Goal: Transaction & Acquisition: Download file/media

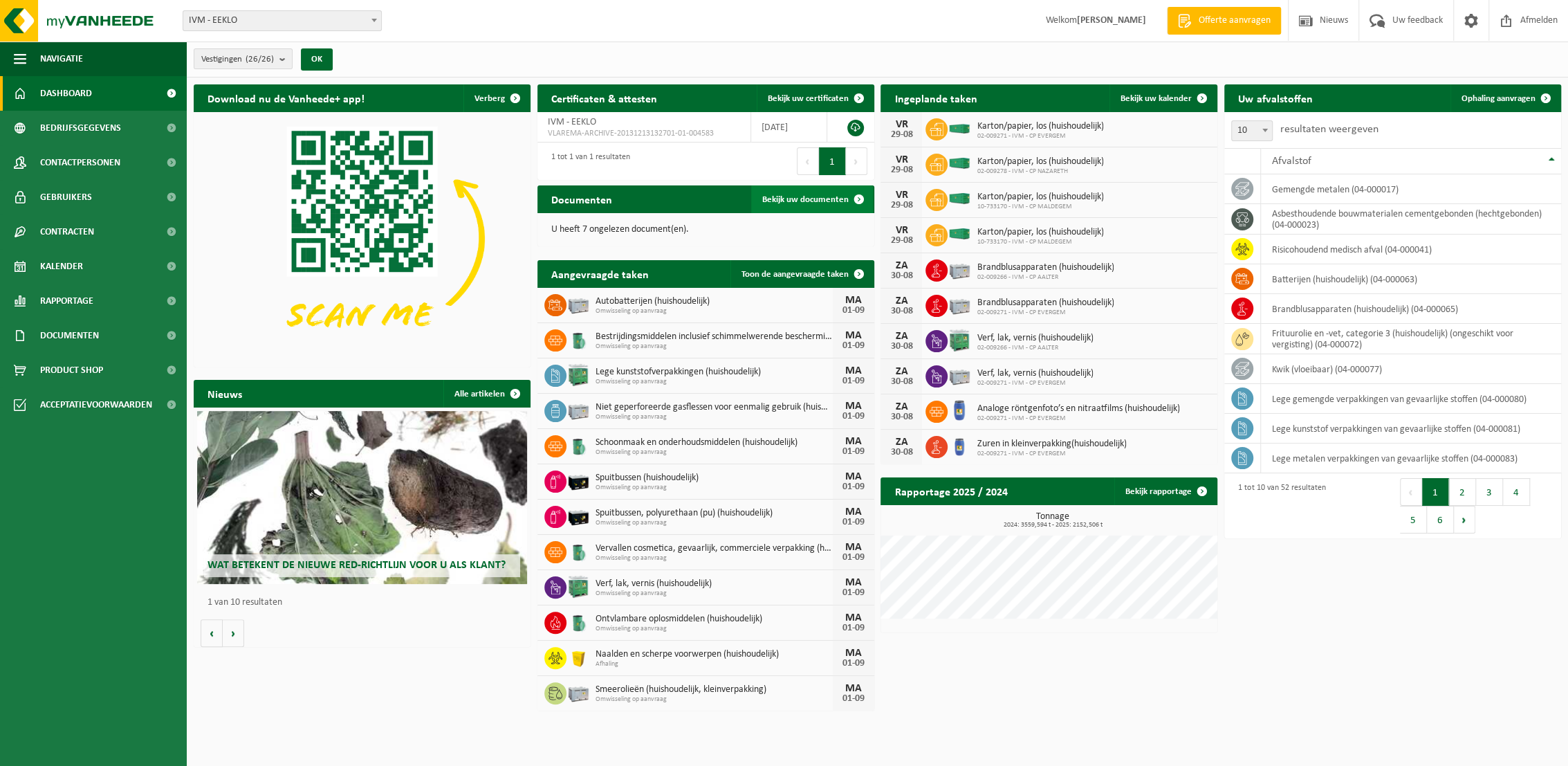
click at [788, 199] on span "Bekijk uw documenten" at bounding box center [806, 199] width 86 height 9
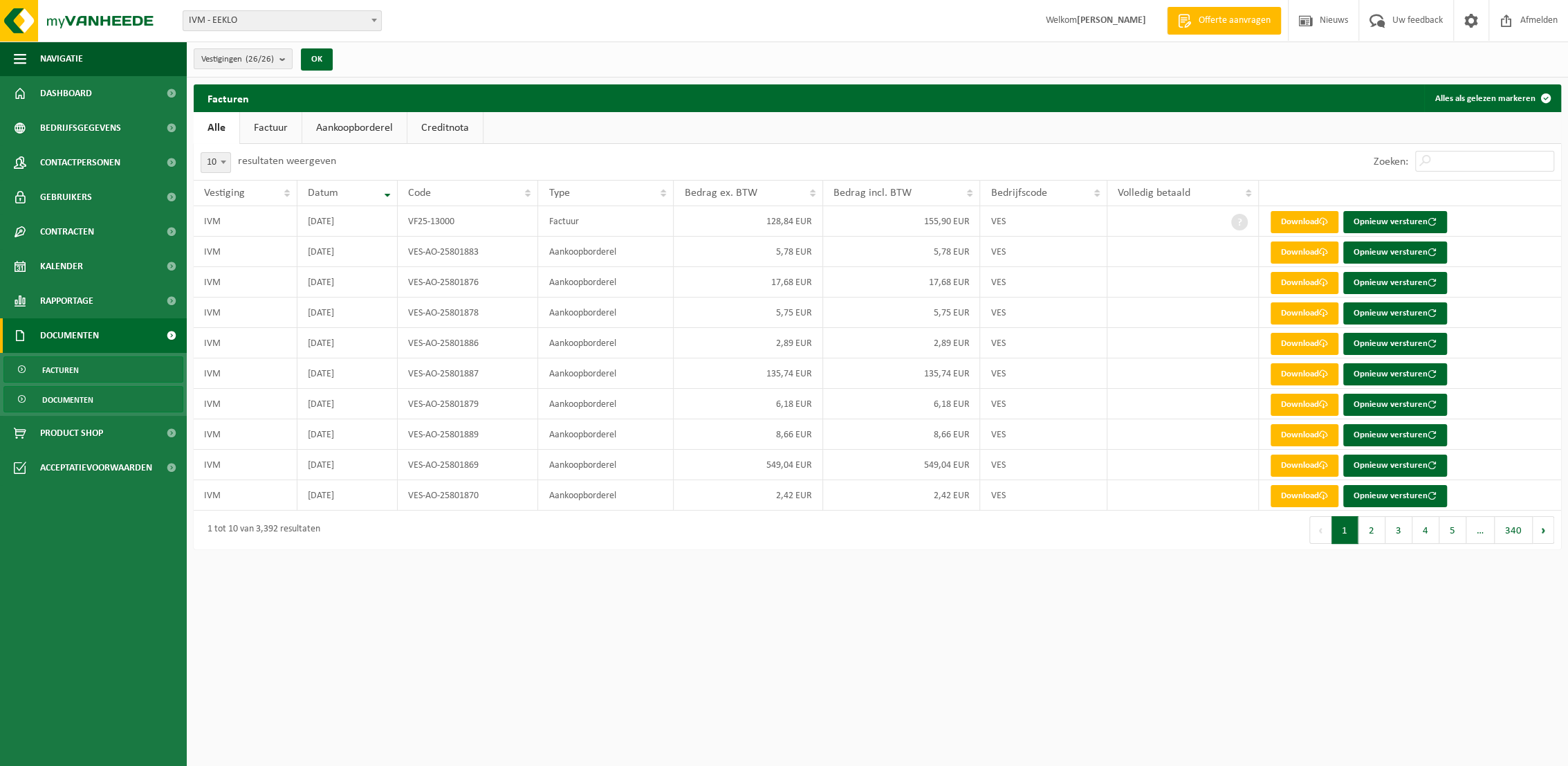
click at [65, 399] on span "Documenten" at bounding box center [68, 400] width 51 height 26
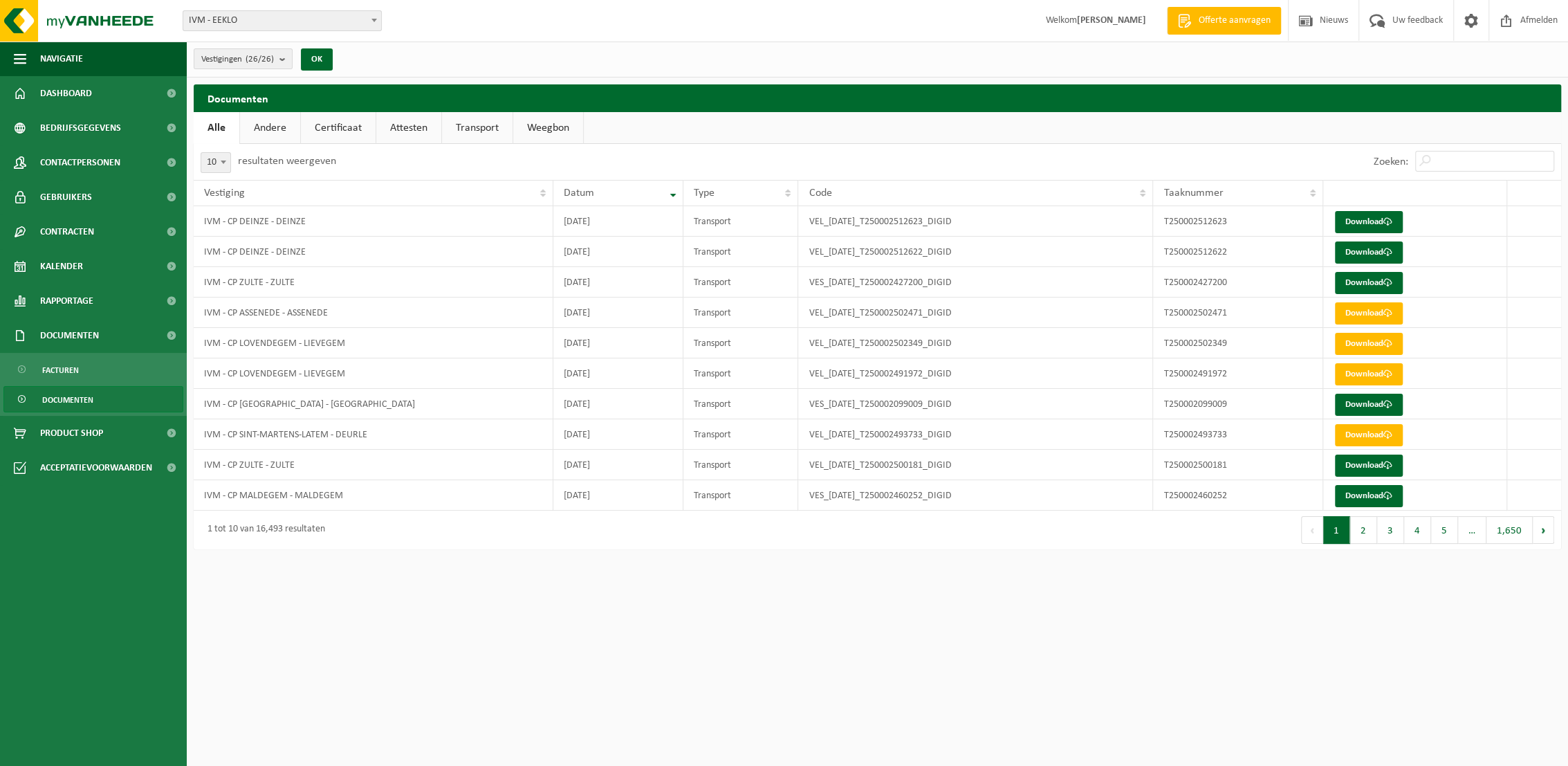
click at [471, 127] on link "Transport" at bounding box center [477, 128] width 70 height 32
click at [223, 165] on span at bounding box center [223, 162] width 14 height 18
select select "25"
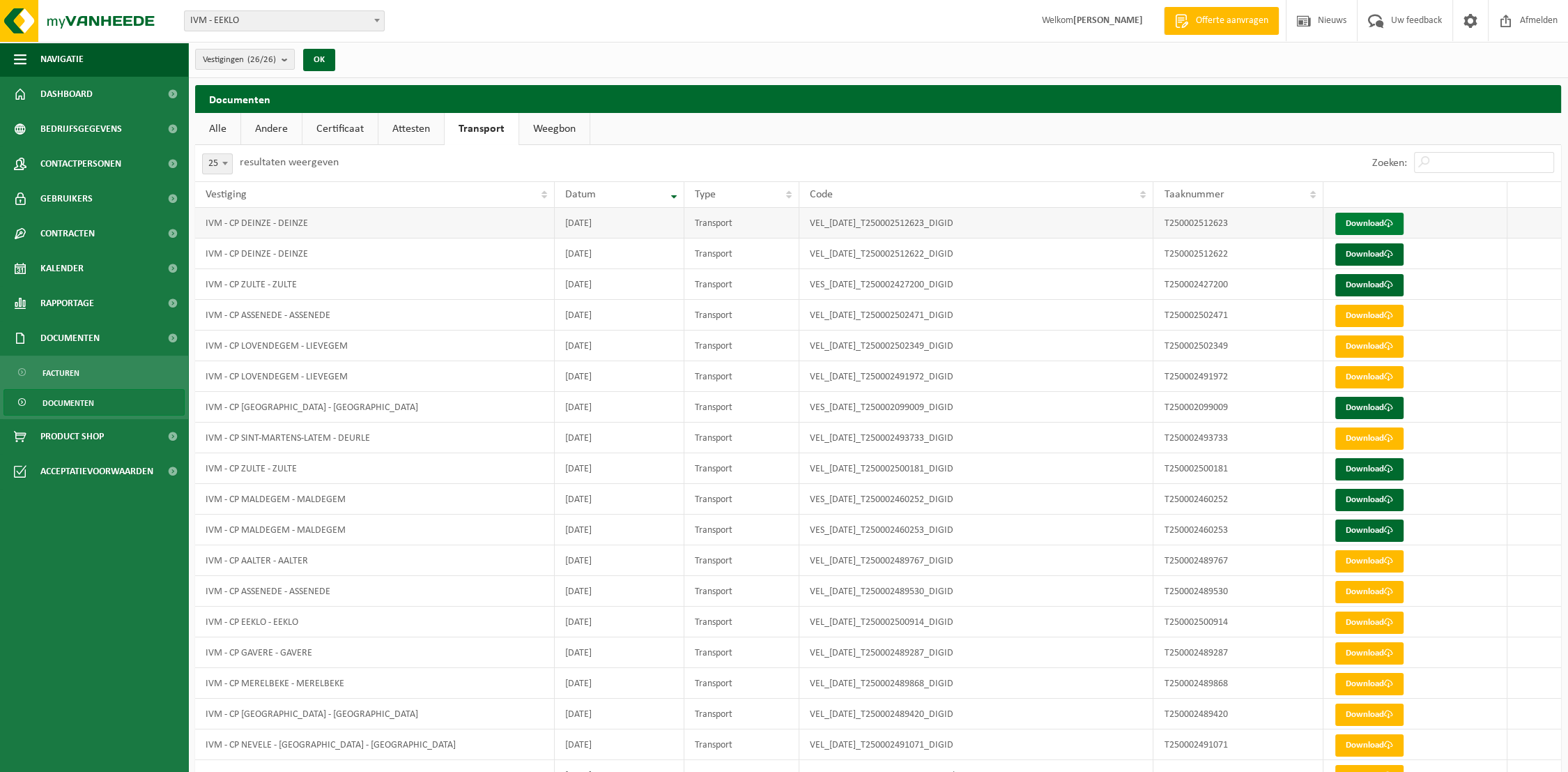
click at [1373, 227] on link "Download" at bounding box center [1370, 223] width 69 height 22
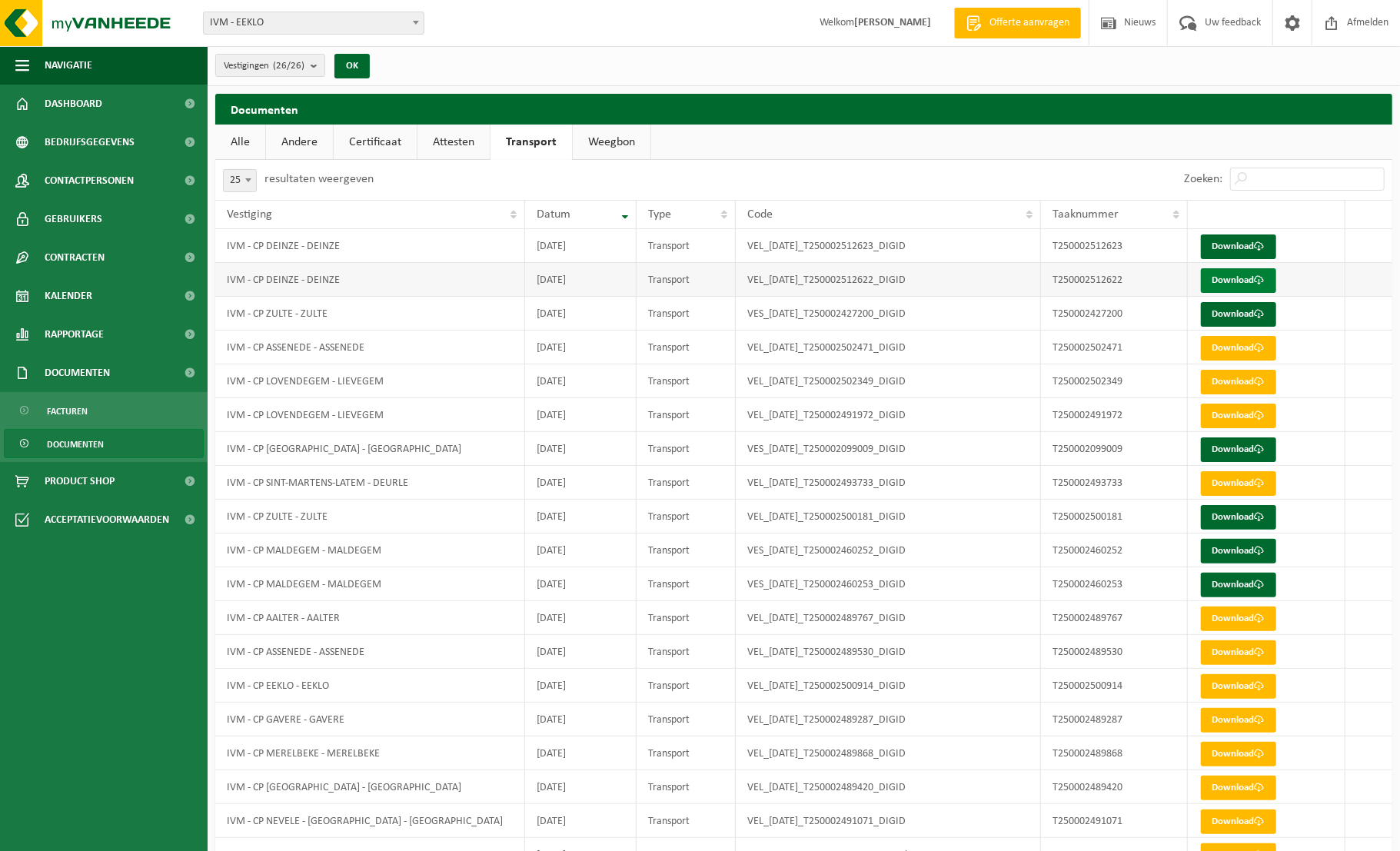
click at [1242, 283] on link "Download" at bounding box center [1239, 280] width 76 height 25
click at [1239, 313] on link "Download" at bounding box center [1239, 314] width 76 height 25
click at [1235, 449] on link "Download" at bounding box center [1239, 449] width 76 height 25
click at [1241, 517] on link "Download" at bounding box center [1239, 517] width 76 height 25
click at [1239, 551] on link "Download" at bounding box center [1239, 551] width 76 height 25
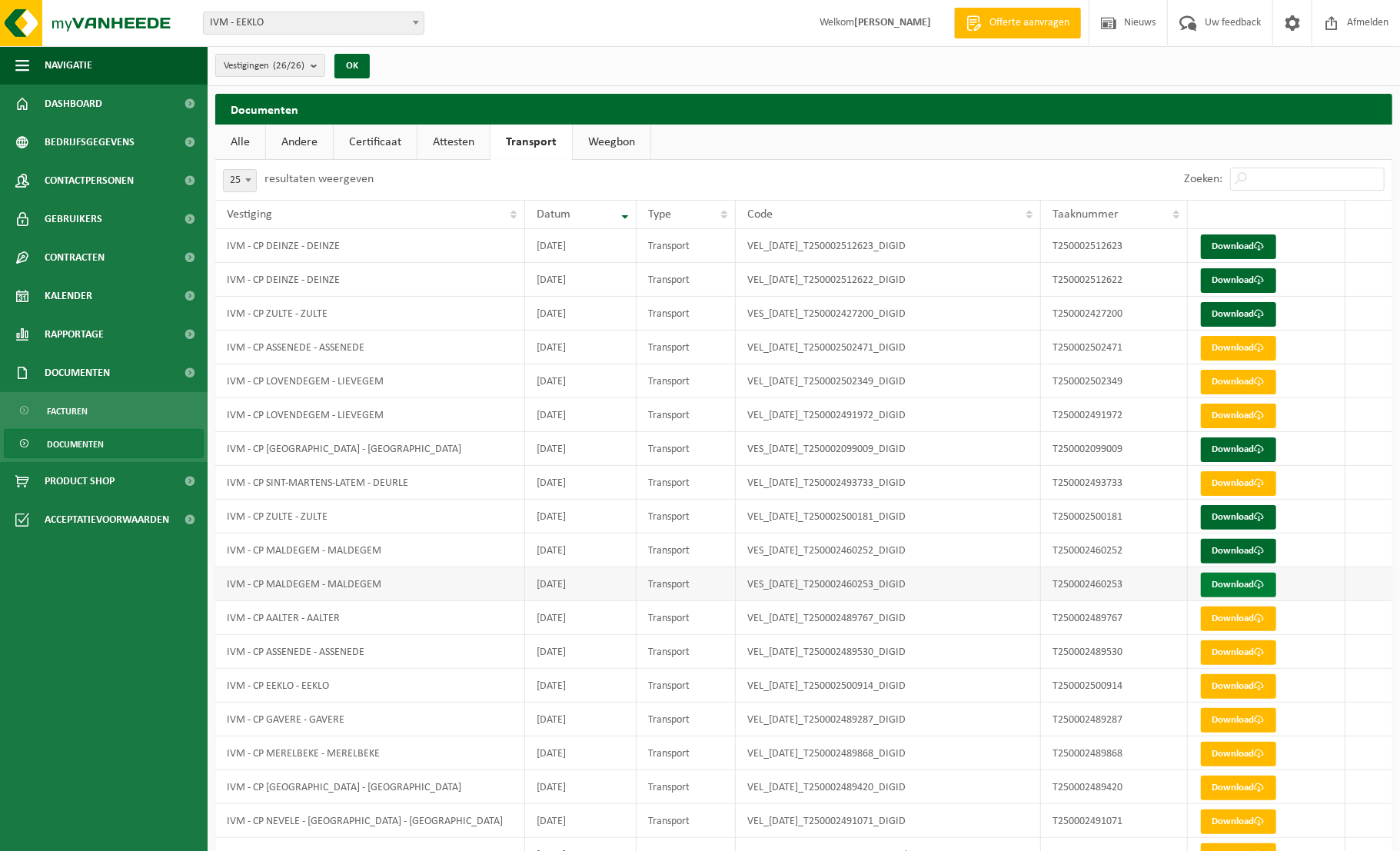
click at [1235, 586] on link "Download" at bounding box center [1239, 585] width 76 height 25
click at [46, 105] on span "Dashboard" at bounding box center [73, 103] width 58 height 39
